Goal: Communication & Community: Answer question/provide support

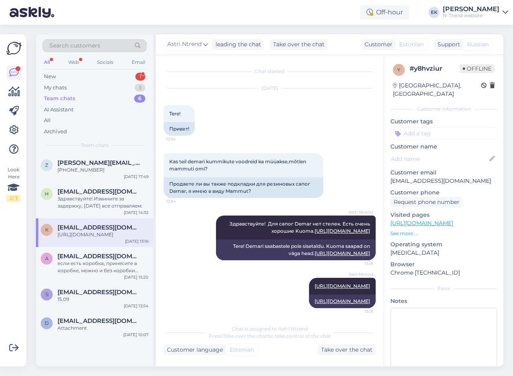
scroll to position [54, 0]
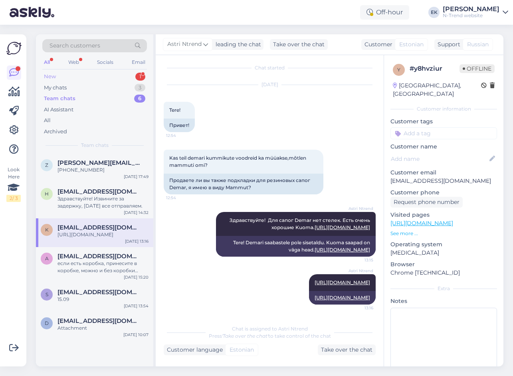
click at [54, 78] on div "New" at bounding box center [50, 77] width 12 height 8
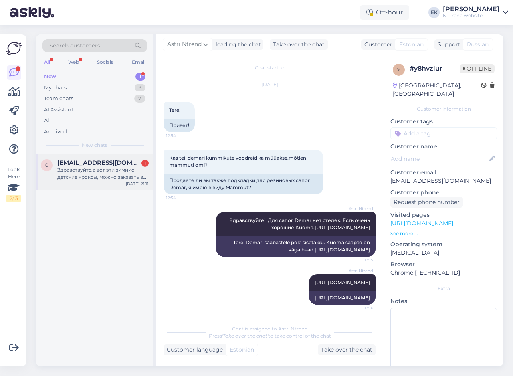
click at [88, 168] on div "Здравствуйте,а вот эти зимние детские кроксы, можно заказать в [GEOGRAPHIC_DATA…" at bounding box center [102, 173] width 91 height 14
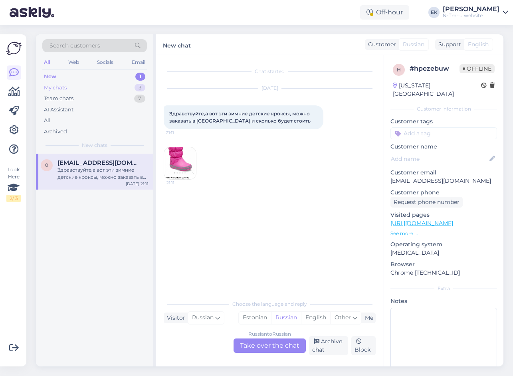
click at [52, 89] on div "My chats" at bounding box center [55, 88] width 23 height 8
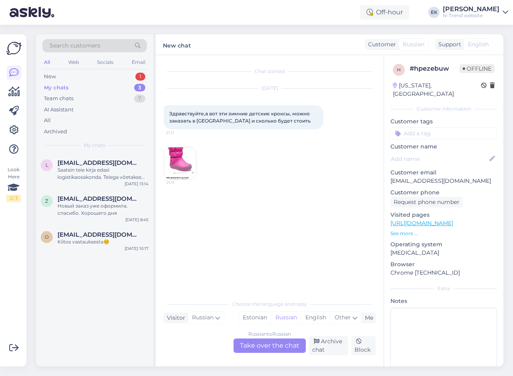
click at [175, 164] on img at bounding box center [180, 163] width 32 height 32
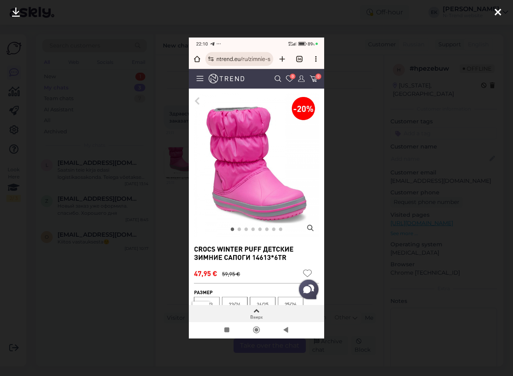
click at [500, 10] on icon at bounding box center [497, 13] width 6 height 10
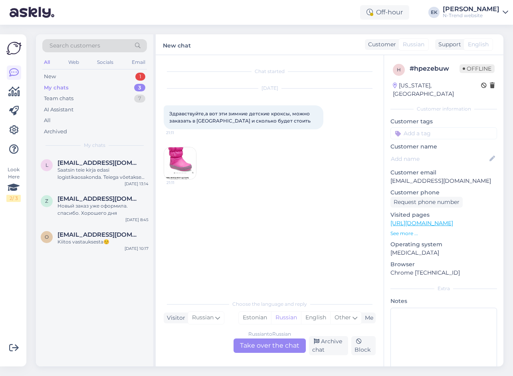
click at [263, 341] on div "Russian to Russian Take over the chat" at bounding box center [269, 345] width 72 height 14
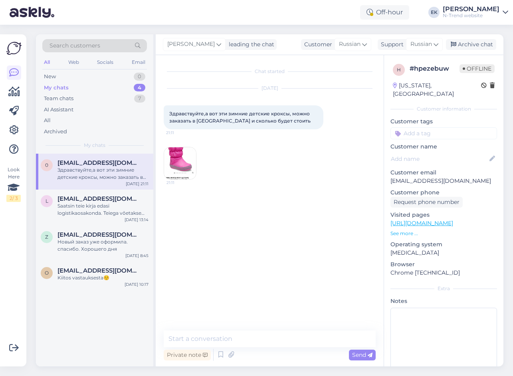
click at [184, 113] on span "Здравствуйте,а вот эти зимние детские кроксы, можно заказать в [GEOGRAPHIC_DATA…" at bounding box center [240, 117] width 142 height 13
copy span "Здравствуйте"
click at [210, 343] on textarea at bounding box center [270, 338] width 212 height 17
paste textarea "Здравствуйте"
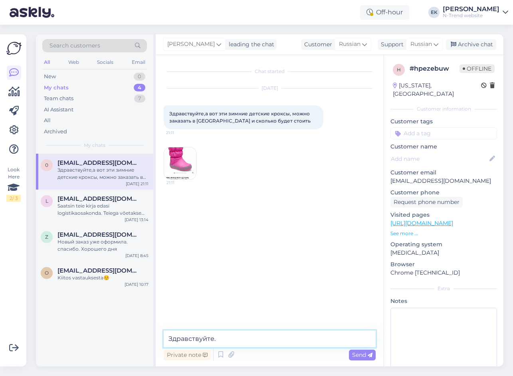
paste textarea "Да, можно. Доставка в [GEOGRAPHIC_DATA] 19 евро"
type textarea "Здравствуйте. Да, можно. Доставка в [GEOGRAPHIC_DATA] 19 евро."
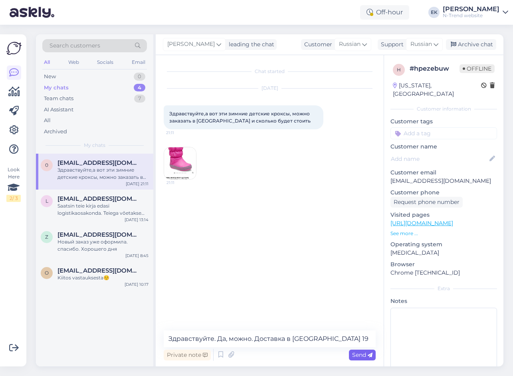
click at [365, 354] on span "Send" at bounding box center [362, 354] width 20 height 7
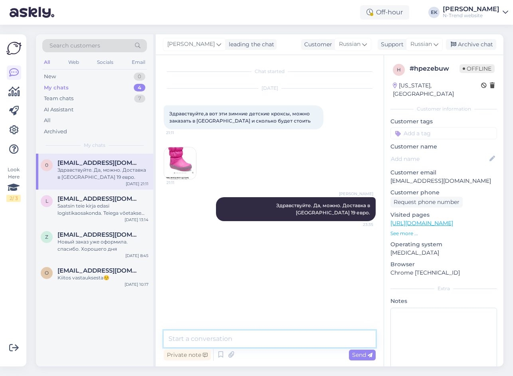
click at [243, 343] on textarea at bounding box center [270, 338] width 212 height 17
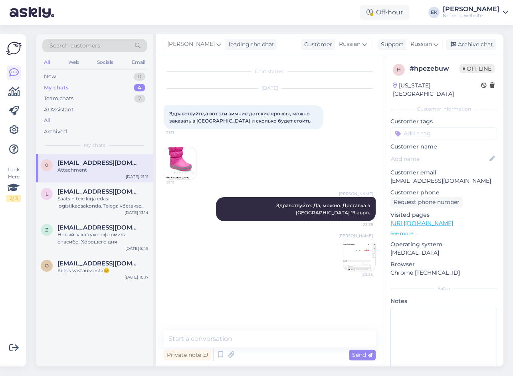
click at [354, 249] on img at bounding box center [359, 255] width 32 height 32
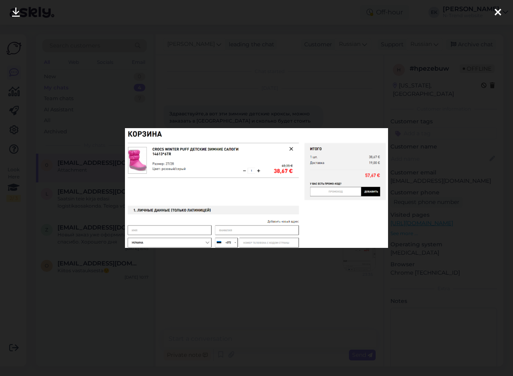
click at [499, 10] on icon at bounding box center [497, 13] width 6 height 10
